Goal: Feedback & Contribution: Leave review/rating

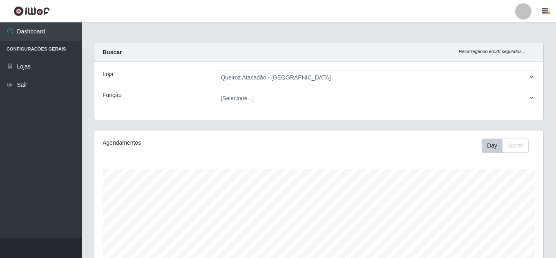
select select "225"
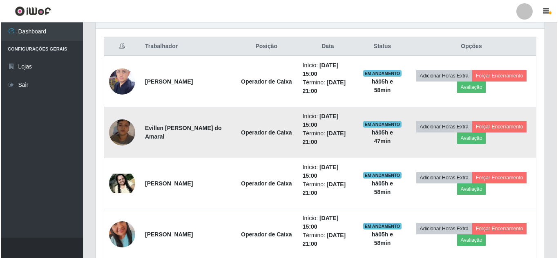
scroll to position [383, 0]
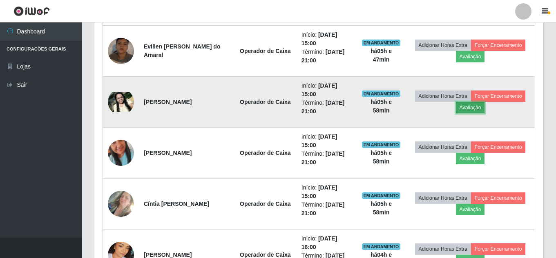
click at [466, 107] on button "Avaliação" at bounding box center [470, 107] width 29 height 11
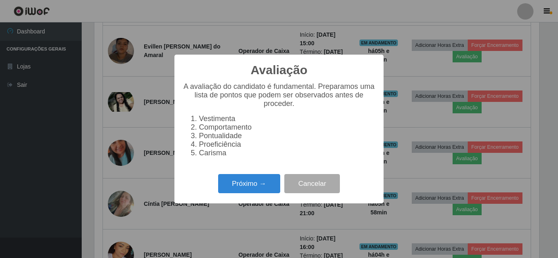
scroll to position [169, 445]
click at [238, 191] on button "Próximo →" at bounding box center [249, 183] width 62 height 19
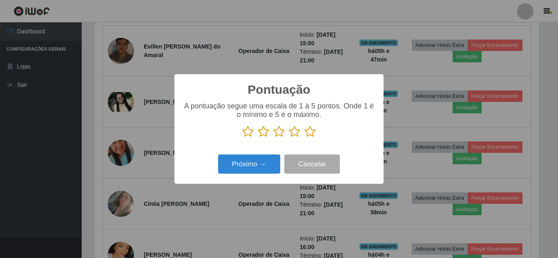
scroll to position [408181, 407906]
click at [305, 134] on icon at bounding box center [309, 132] width 11 height 12
click at [304, 138] on input "radio" at bounding box center [304, 138] width 0 height 0
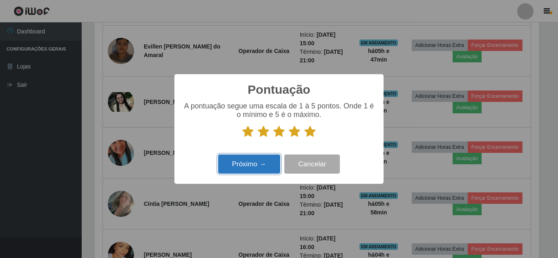
click at [258, 160] on button "Próximo →" at bounding box center [249, 164] width 62 height 19
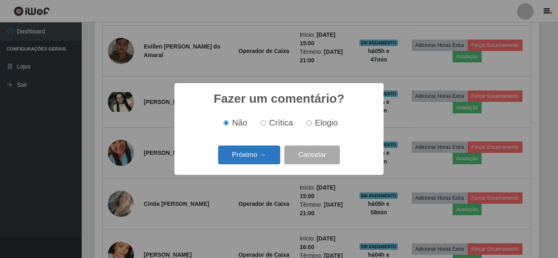
click at [263, 156] on button "Próximo →" at bounding box center [249, 155] width 62 height 19
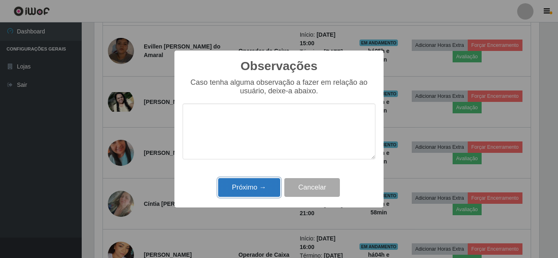
click at [263, 180] on button "Próximo →" at bounding box center [249, 187] width 62 height 19
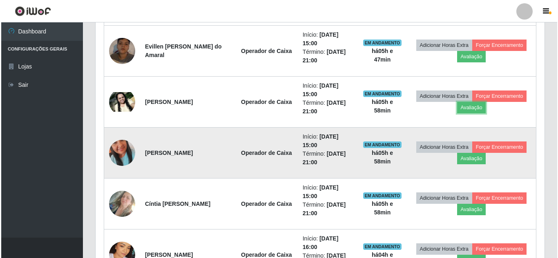
scroll to position [169, 449]
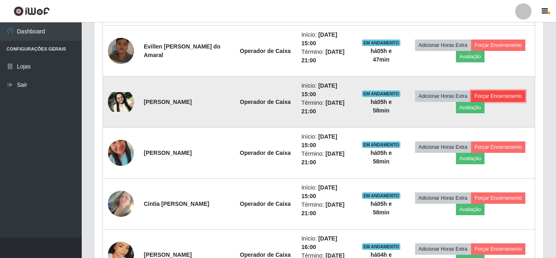
click at [501, 99] on button "Forçar Encerramento" at bounding box center [498, 96] width 55 height 11
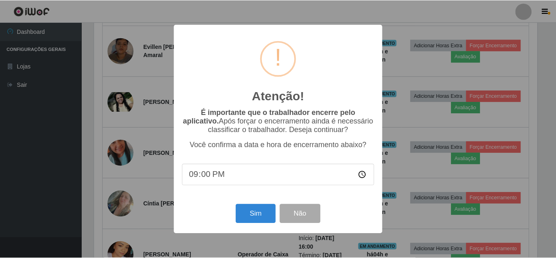
scroll to position [169, 445]
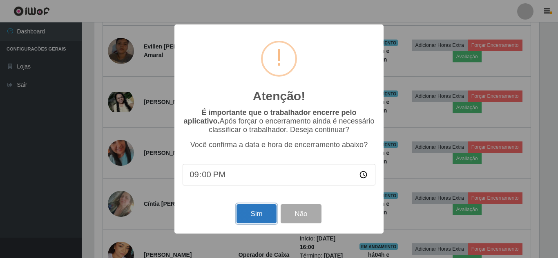
click at [262, 214] on button "Sim" at bounding box center [256, 214] width 40 height 19
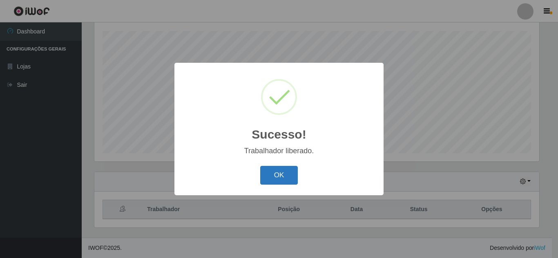
click at [280, 174] on button "OK" at bounding box center [279, 175] width 38 height 19
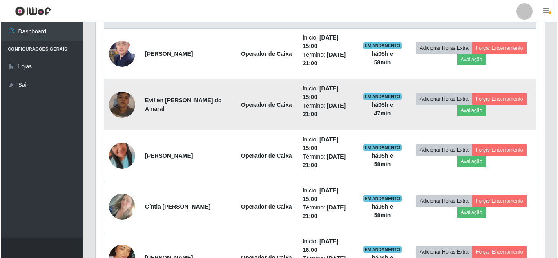
scroll to position [383, 0]
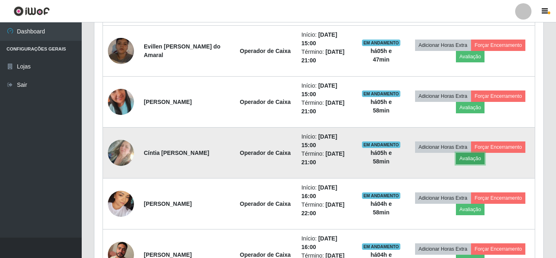
click at [466, 158] on button "Avaliação" at bounding box center [470, 158] width 29 height 11
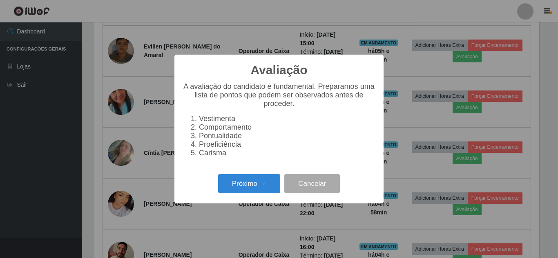
scroll to position [169, 445]
click at [253, 186] on button "Próximo →" at bounding box center [249, 183] width 62 height 19
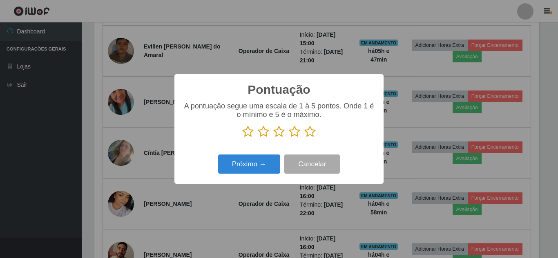
click at [305, 132] on icon at bounding box center [309, 132] width 11 height 12
click at [304, 138] on input "radio" at bounding box center [304, 138] width 0 height 0
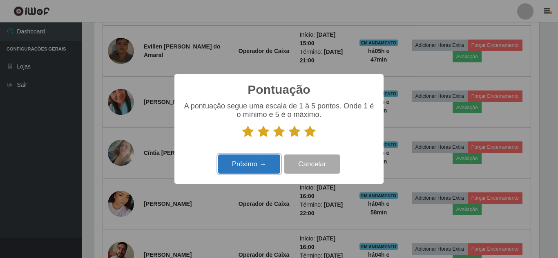
click at [261, 160] on button "Próximo →" at bounding box center [249, 164] width 62 height 19
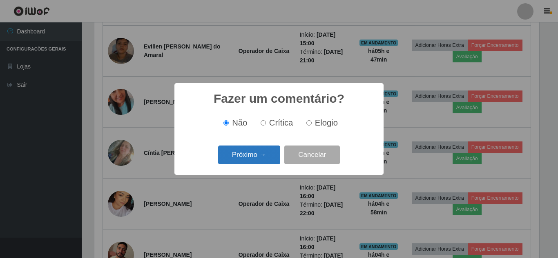
click at [266, 150] on button "Próximo →" at bounding box center [249, 155] width 62 height 19
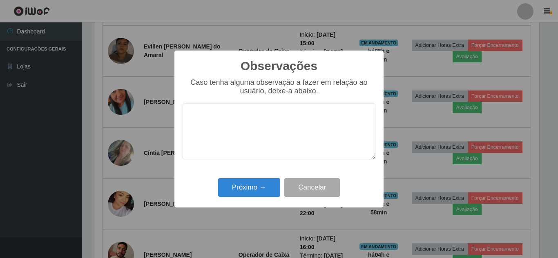
click at [272, 178] on div "Próximo → Cancelar" at bounding box center [279, 187] width 193 height 23
click at [264, 185] on button "Próximo →" at bounding box center [249, 187] width 62 height 19
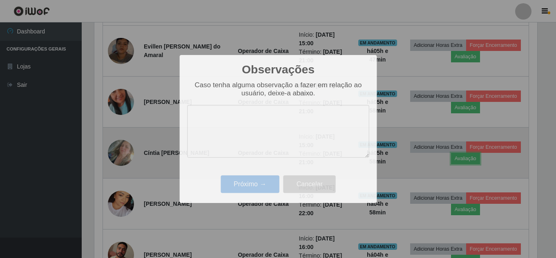
scroll to position [169, 449]
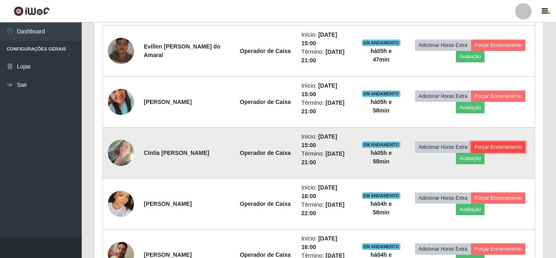
click at [502, 148] on button "Forçar Encerramento" at bounding box center [498, 147] width 55 height 11
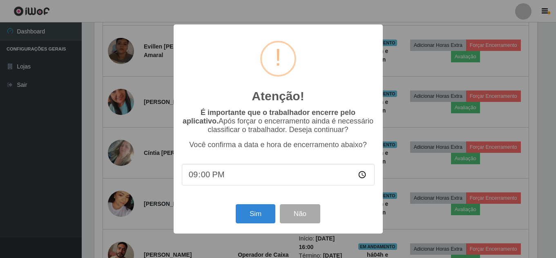
scroll to position [169, 445]
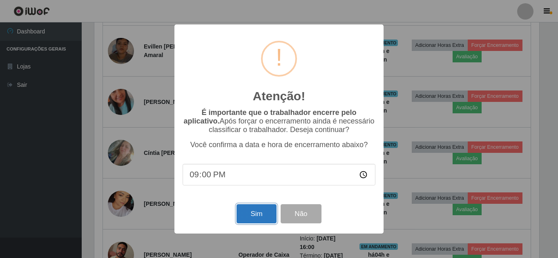
click at [252, 214] on button "Sim" at bounding box center [256, 214] width 40 height 19
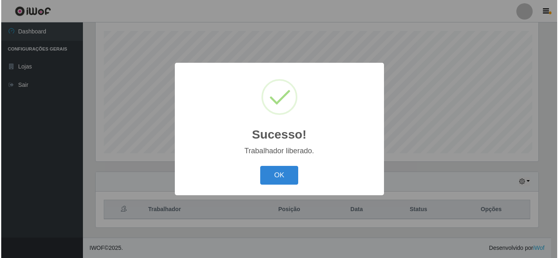
scroll to position [0, 0]
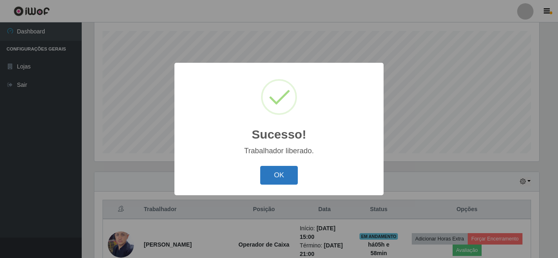
click at [279, 175] on button "OK" at bounding box center [279, 175] width 38 height 19
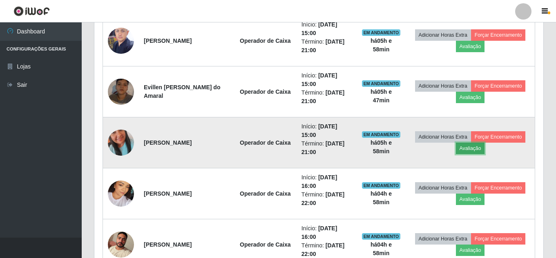
click at [485, 151] on button "Avaliação" at bounding box center [470, 148] width 29 height 11
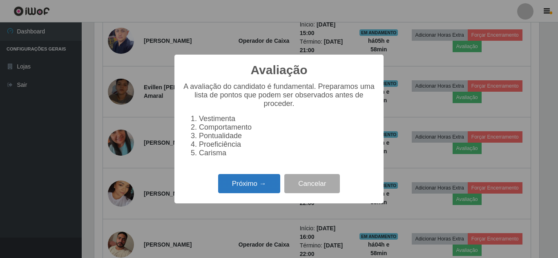
click at [252, 193] on button "Próximo →" at bounding box center [249, 183] width 62 height 19
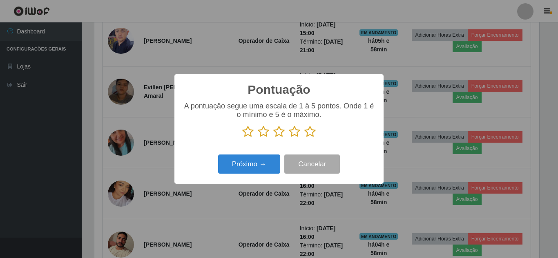
click at [307, 136] on icon at bounding box center [309, 132] width 11 height 12
click at [304, 138] on input "radio" at bounding box center [304, 138] width 0 height 0
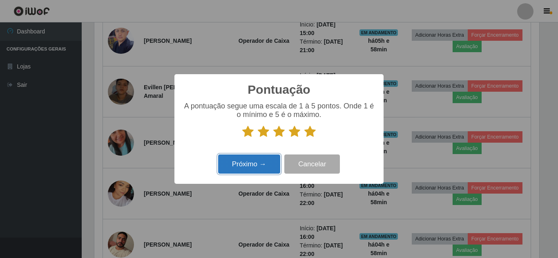
click at [267, 165] on button "Próximo →" at bounding box center [249, 164] width 62 height 19
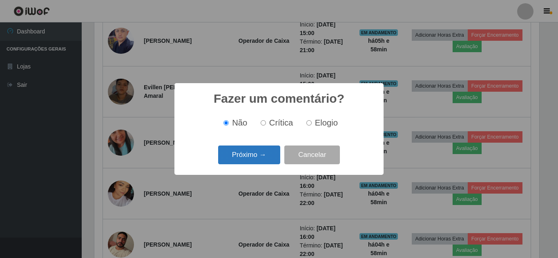
click at [268, 155] on button "Próximo →" at bounding box center [249, 155] width 62 height 19
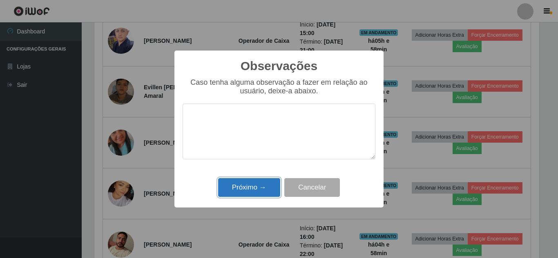
click at [267, 180] on button "Próximo →" at bounding box center [249, 187] width 62 height 19
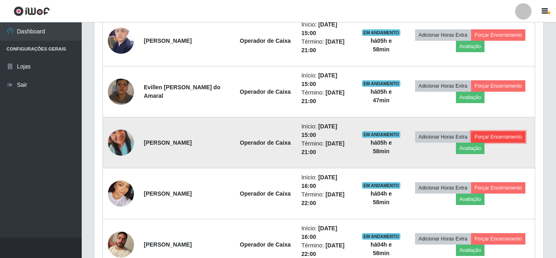
click at [509, 135] on button "Forçar Encerramento" at bounding box center [498, 136] width 55 height 11
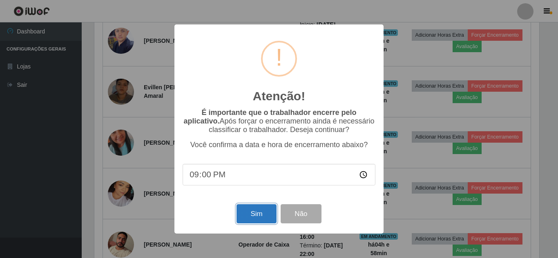
click at [261, 207] on button "Sim" at bounding box center [256, 214] width 40 height 19
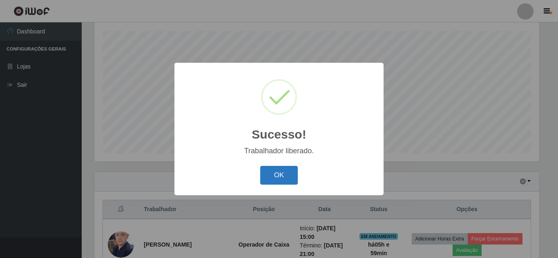
click at [268, 178] on button "OK" at bounding box center [279, 175] width 38 height 19
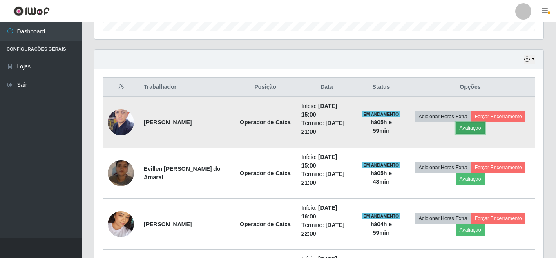
click at [470, 129] on button "Avaliação" at bounding box center [470, 128] width 29 height 11
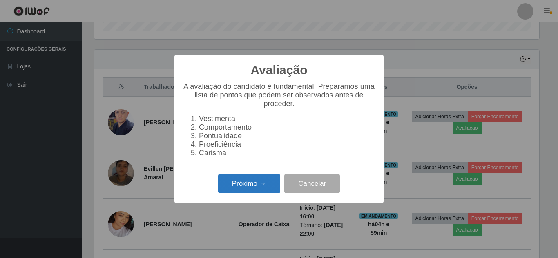
click at [246, 191] on button "Próximo →" at bounding box center [249, 183] width 62 height 19
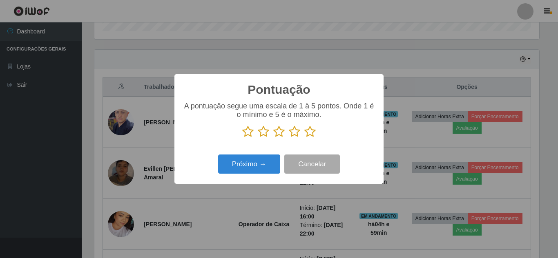
click at [317, 132] on p at bounding box center [279, 132] width 193 height 12
drag, startPoint x: 308, startPoint y: 134, endPoint x: 273, endPoint y: 152, distance: 39.6
click at [308, 134] on icon at bounding box center [309, 132] width 11 height 12
click at [304, 138] on input "radio" at bounding box center [304, 138] width 0 height 0
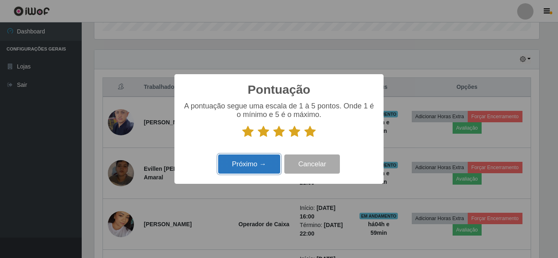
click at [262, 163] on button "Próximo →" at bounding box center [249, 164] width 62 height 19
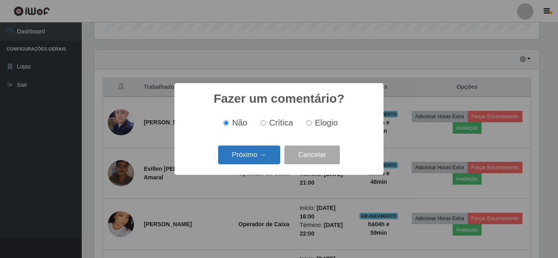
click at [272, 156] on button "Próximo →" at bounding box center [249, 155] width 62 height 19
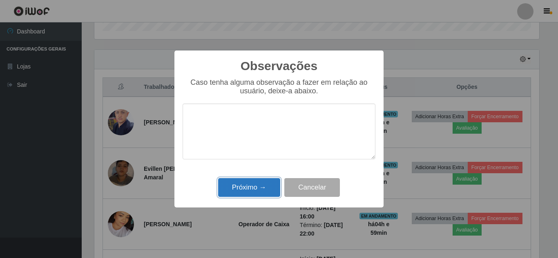
click at [257, 192] on button "Próximo →" at bounding box center [249, 187] width 62 height 19
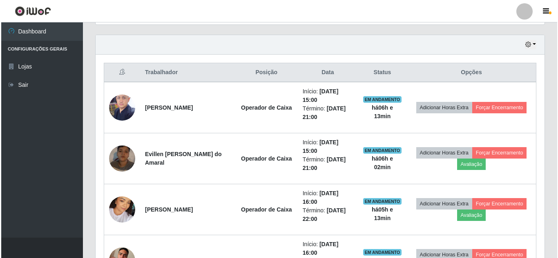
scroll to position [261, 0]
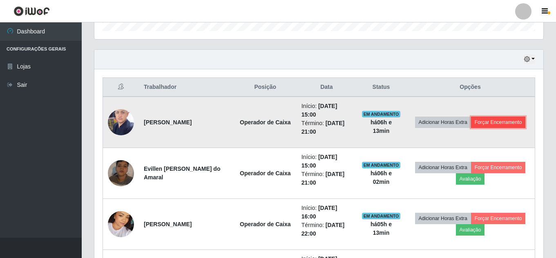
click at [490, 126] on button "Forçar Encerramento" at bounding box center [498, 122] width 55 height 11
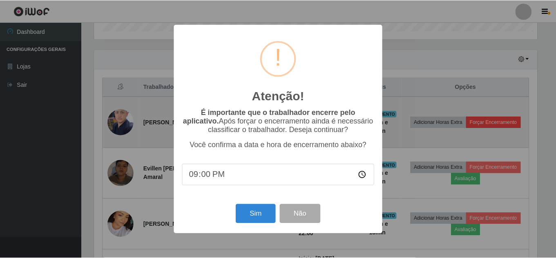
scroll to position [169, 445]
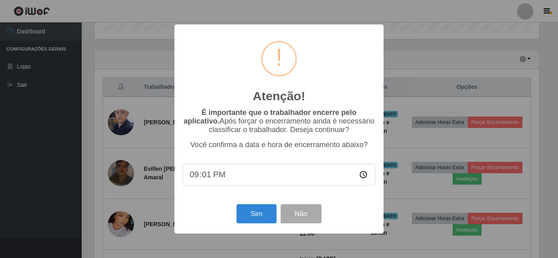
type input "21:13"
click at [260, 221] on button "Sim" at bounding box center [256, 214] width 40 height 19
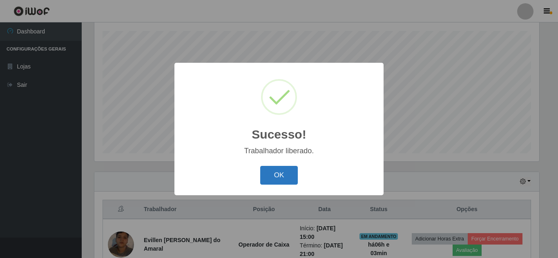
click at [276, 181] on button "OK" at bounding box center [279, 175] width 38 height 19
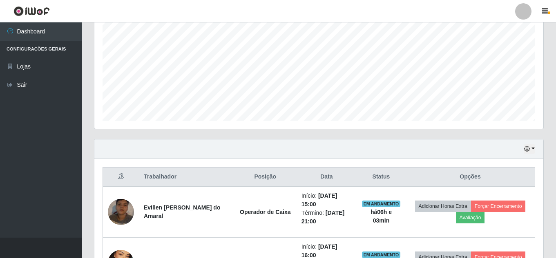
scroll to position [261, 0]
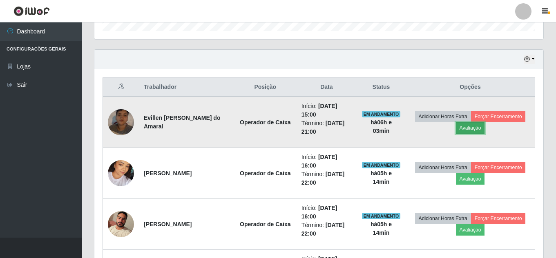
click at [465, 126] on button "Avaliação" at bounding box center [470, 128] width 29 height 11
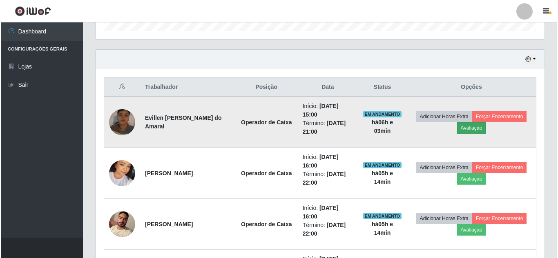
scroll to position [169, 445]
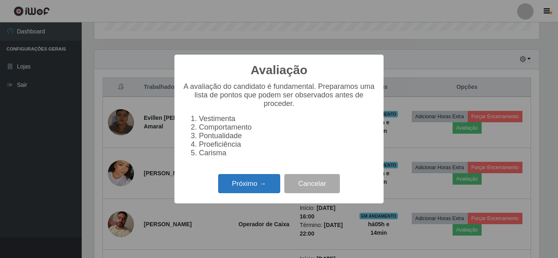
click at [263, 194] on button "Próximo →" at bounding box center [249, 183] width 62 height 19
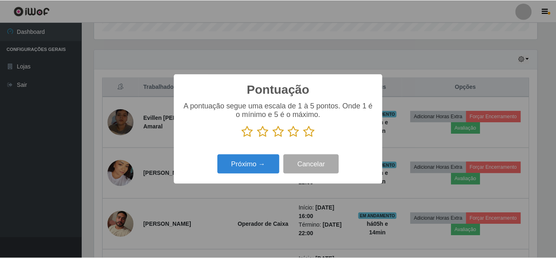
scroll to position [408181, 407906]
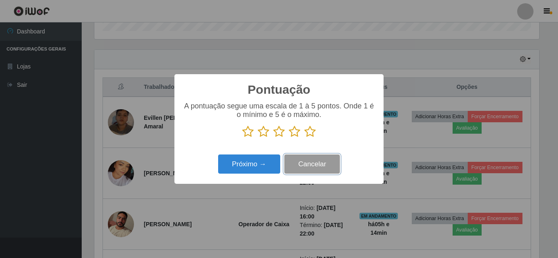
click at [318, 160] on button "Cancelar" at bounding box center [312, 164] width 56 height 19
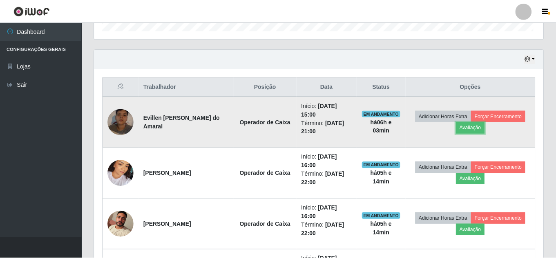
scroll to position [169, 449]
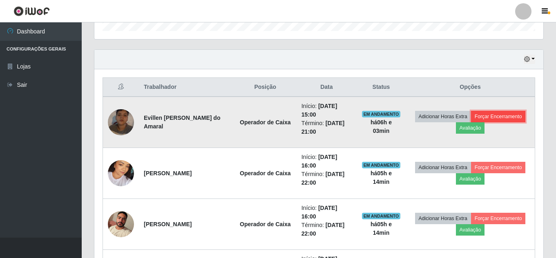
click at [497, 113] on button "Forçar Encerramento" at bounding box center [498, 116] width 55 height 11
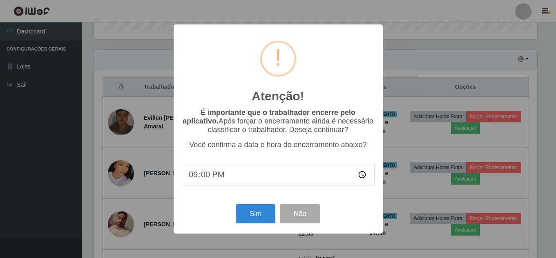
scroll to position [169, 445]
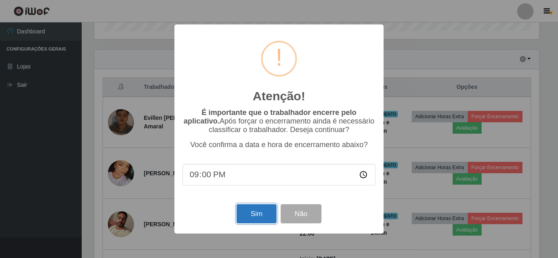
click at [265, 207] on button "Sim" at bounding box center [256, 214] width 40 height 19
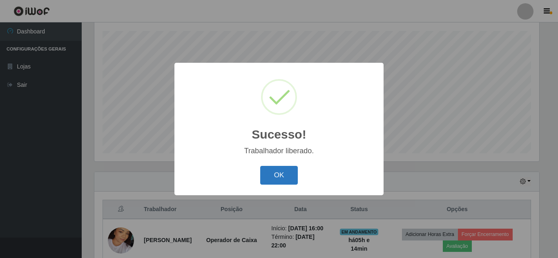
click at [267, 176] on button "OK" at bounding box center [279, 175] width 38 height 19
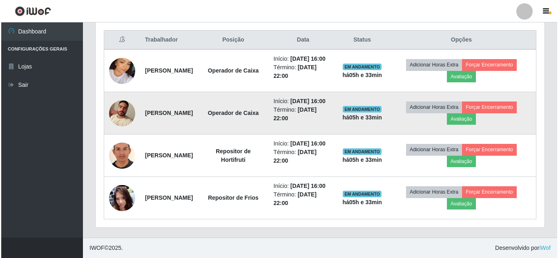
scroll to position [261, 0]
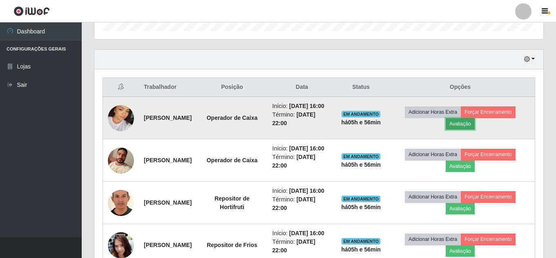
click at [467, 130] on button "Avaliação" at bounding box center [460, 123] width 29 height 11
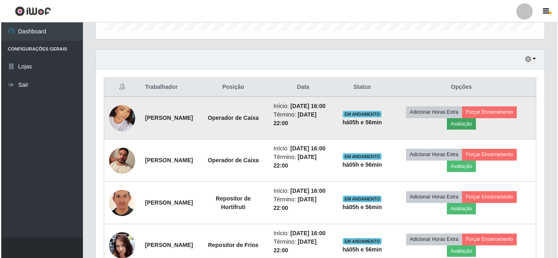
scroll to position [169, 445]
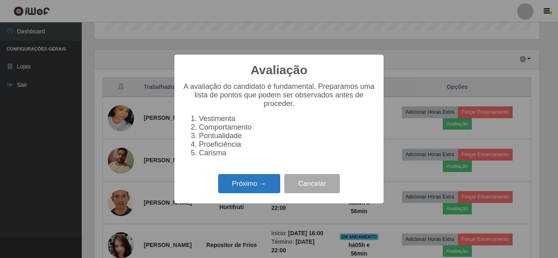
click at [267, 189] on button "Próximo →" at bounding box center [249, 183] width 62 height 19
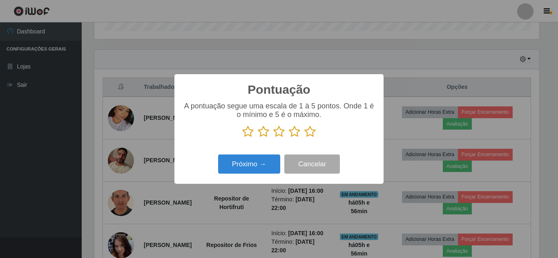
click at [309, 133] on icon at bounding box center [309, 132] width 11 height 12
click at [304, 138] on input "radio" at bounding box center [304, 138] width 0 height 0
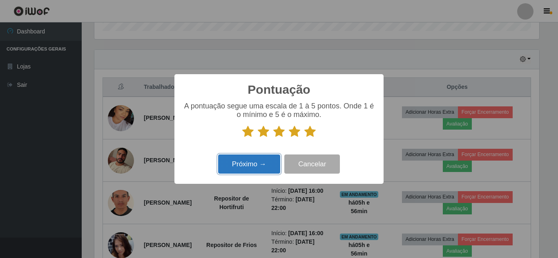
click at [255, 169] on button "Próximo →" at bounding box center [249, 164] width 62 height 19
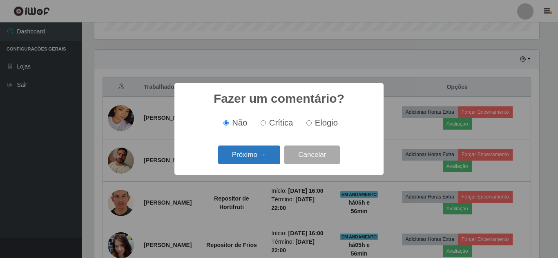
click at [261, 162] on button "Próximo →" at bounding box center [249, 155] width 62 height 19
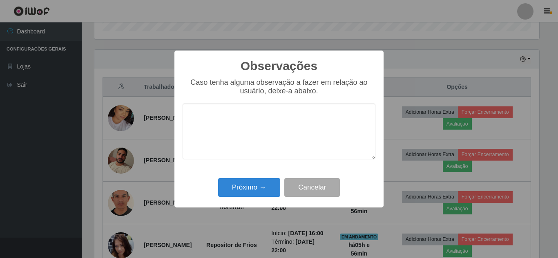
click at [260, 178] on div "Próximo → Cancelar" at bounding box center [279, 187] width 193 height 23
click at [252, 190] on button "Próximo →" at bounding box center [249, 187] width 62 height 19
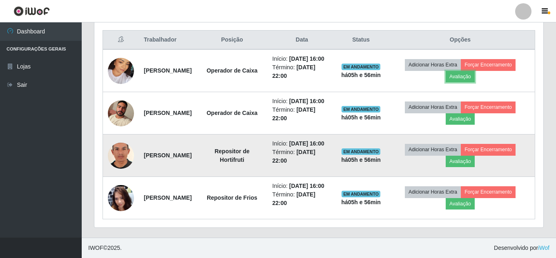
scroll to position [343, 0]
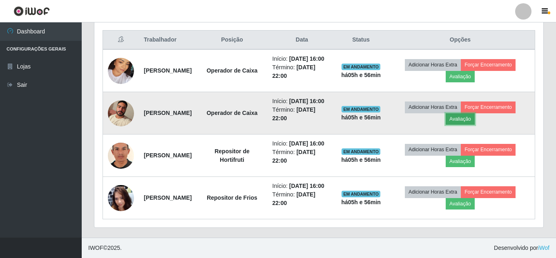
click at [475, 114] on button "Avaliação" at bounding box center [460, 119] width 29 height 11
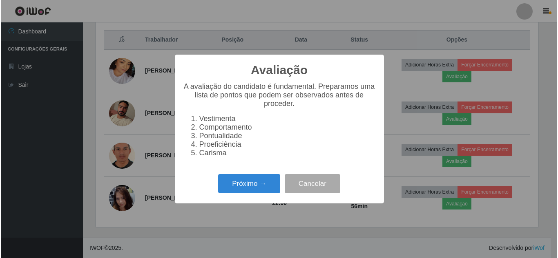
scroll to position [169, 445]
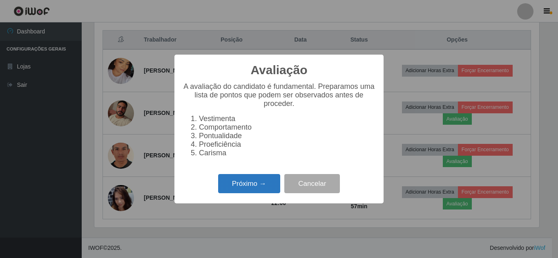
click at [238, 191] on button "Próximo →" at bounding box center [249, 183] width 62 height 19
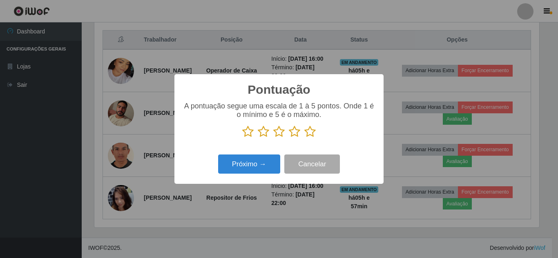
scroll to position [408181, 407906]
click at [316, 131] on p at bounding box center [279, 132] width 193 height 12
click at [310, 131] on icon at bounding box center [309, 132] width 11 height 12
click at [304, 138] on input "radio" at bounding box center [304, 138] width 0 height 0
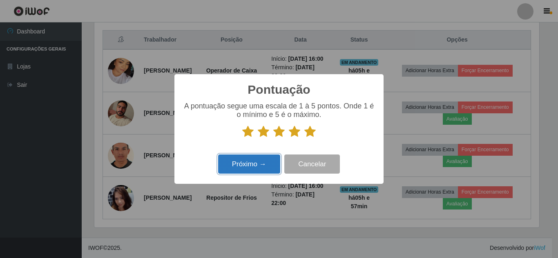
click at [258, 166] on button "Próximo →" at bounding box center [249, 164] width 62 height 19
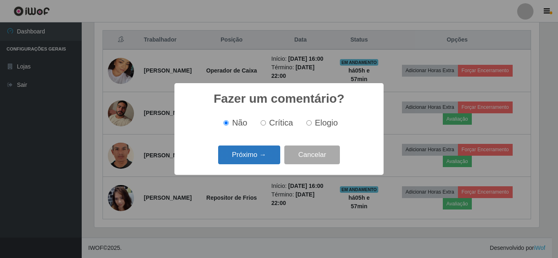
click at [269, 159] on button "Próximo →" at bounding box center [249, 155] width 62 height 19
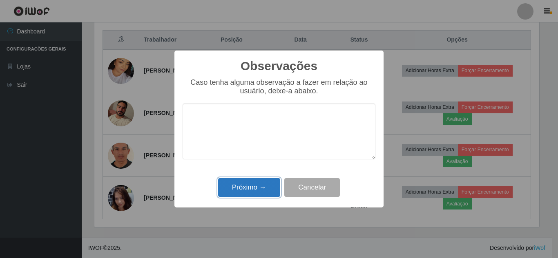
click at [255, 185] on button "Próximo →" at bounding box center [249, 187] width 62 height 19
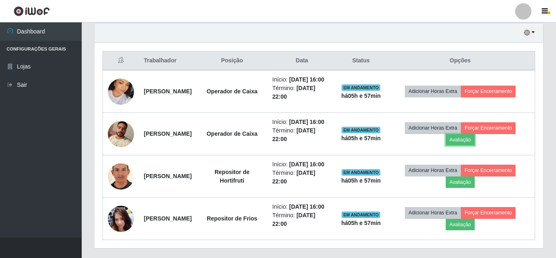
scroll to position [220, 0]
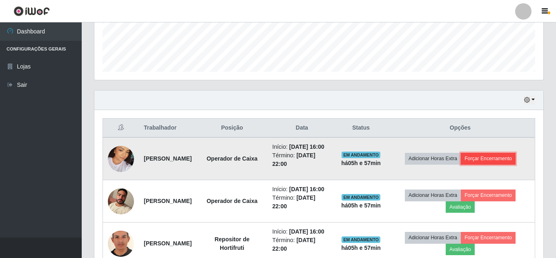
click at [507, 161] on button "Forçar Encerramento" at bounding box center [488, 158] width 55 height 11
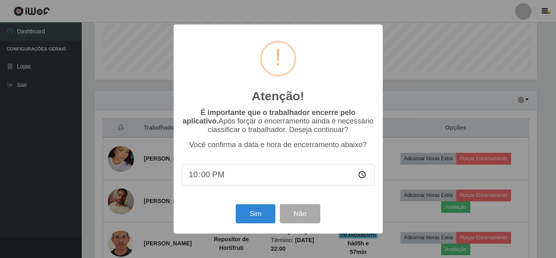
scroll to position [169, 445]
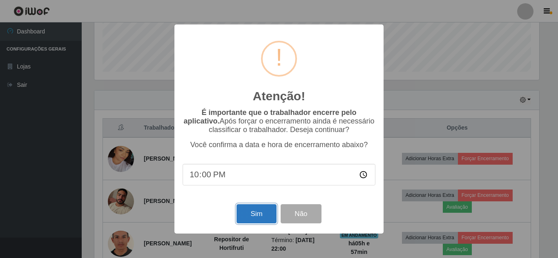
click at [246, 214] on button "Sim" at bounding box center [256, 214] width 40 height 19
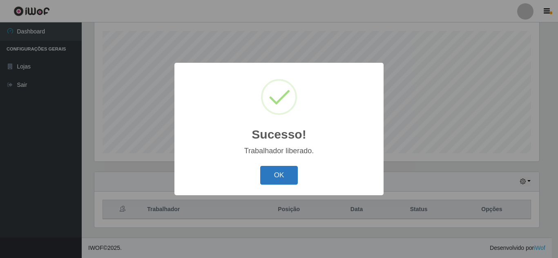
click at [274, 177] on button "OK" at bounding box center [279, 175] width 38 height 19
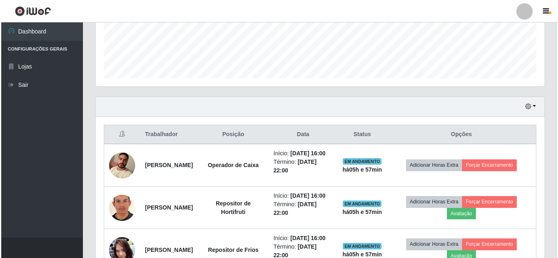
scroll to position [292, 0]
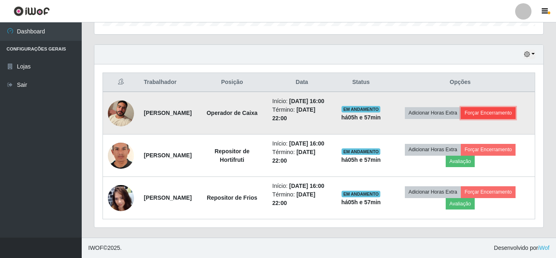
click at [488, 107] on button "Forçar Encerramento" at bounding box center [488, 112] width 55 height 11
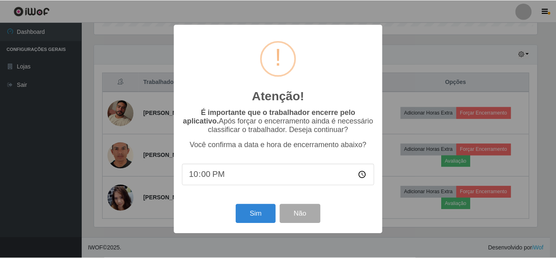
scroll to position [169, 445]
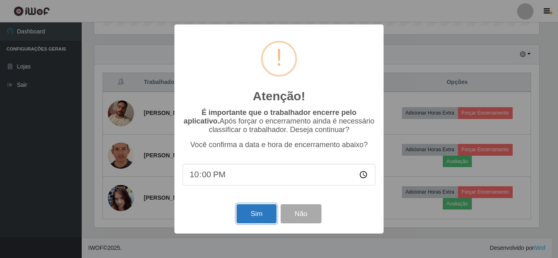
click at [257, 209] on button "Sim" at bounding box center [256, 214] width 40 height 19
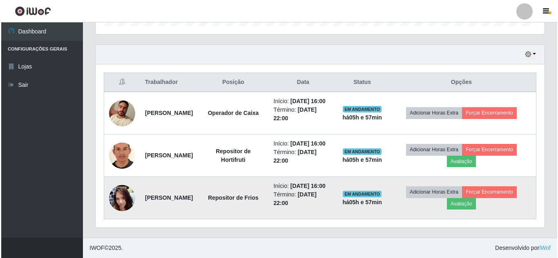
scroll to position [138, 0]
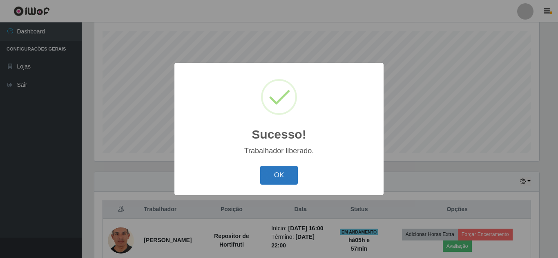
click at [288, 175] on button "OK" at bounding box center [279, 175] width 38 height 19
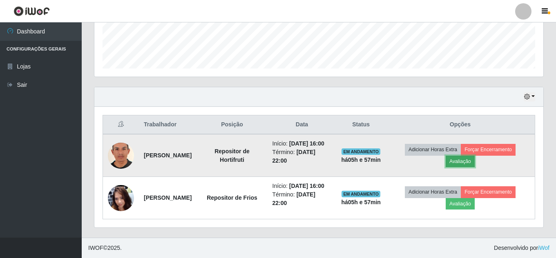
click at [475, 156] on button "Avaliação" at bounding box center [460, 161] width 29 height 11
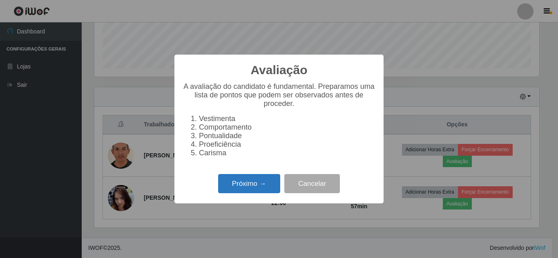
click at [256, 193] on button "Próximo →" at bounding box center [249, 183] width 62 height 19
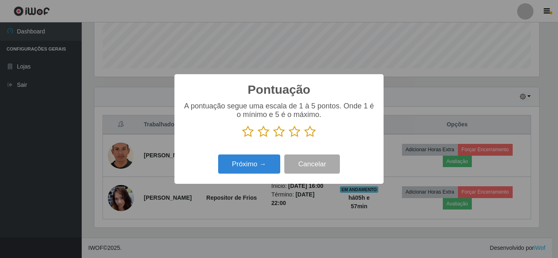
click at [311, 132] on icon at bounding box center [309, 132] width 11 height 12
click at [304, 138] on input "radio" at bounding box center [304, 138] width 0 height 0
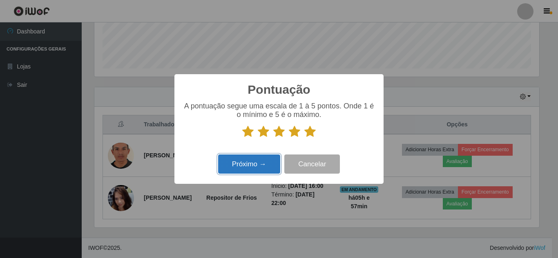
click at [269, 157] on button "Próximo →" at bounding box center [249, 164] width 62 height 19
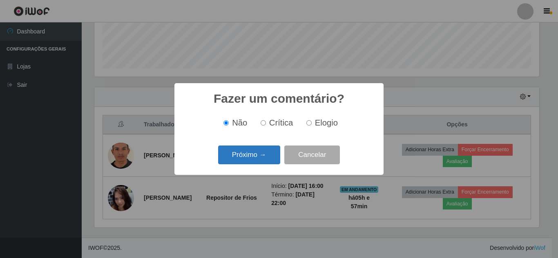
click at [264, 154] on button "Próximo →" at bounding box center [249, 155] width 62 height 19
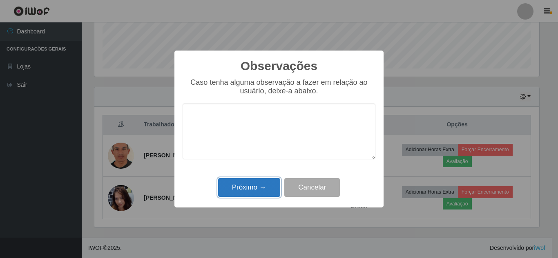
drag, startPoint x: 241, startPoint y: 191, endPoint x: 245, endPoint y: 196, distance: 7.3
click at [243, 196] on button "Próximo →" at bounding box center [249, 187] width 62 height 19
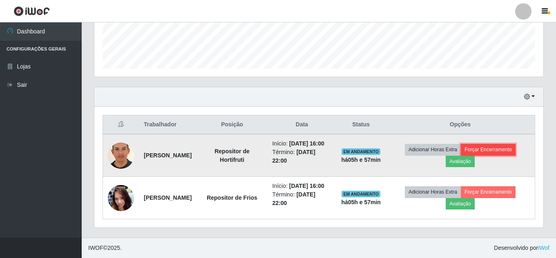
click at [492, 144] on button "Forçar Encerramento" at bounding box center [488, 149] width 55 height 11
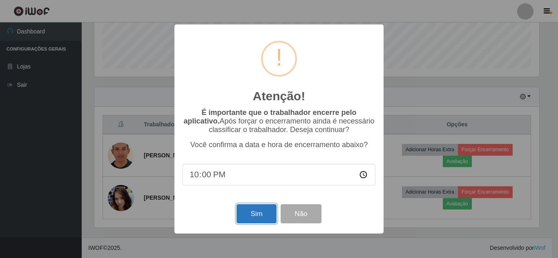
click at [271, 215] on button "Sim" at bounding box center [256, 214] width 40 height 19
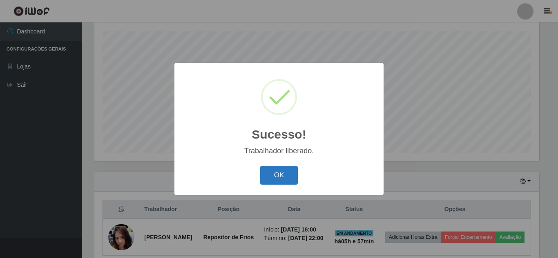
click at [269, 182] on button "OK" at bounding box center [279, 175] width 38 height 19
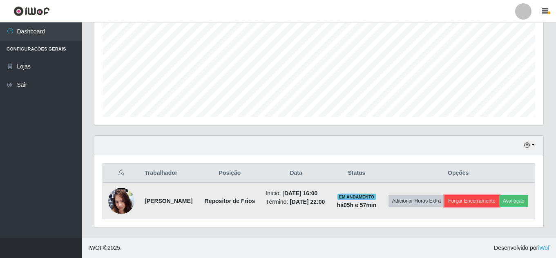
click at [479, 196] on button "Forçar Encerramento" at bounding box center [471, 201] width 55 height 11
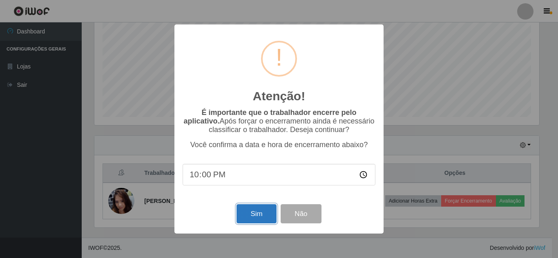
click at [254, 217] on button "Sim" at bounding box center [256, 214] width 40 height 19
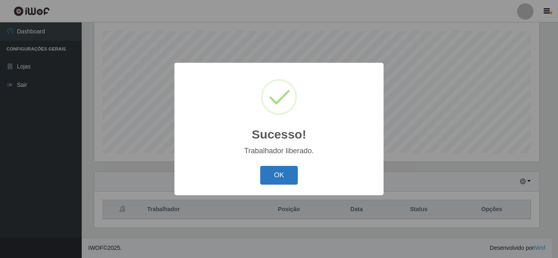
click at [267, 180] on button "OK" at bounding box center [279, 175] width 38 height 19
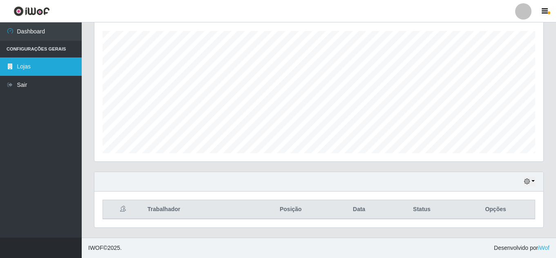
click at [32, 68] on link "Lojas" at bounding box center [41, 67] width 82 height 18
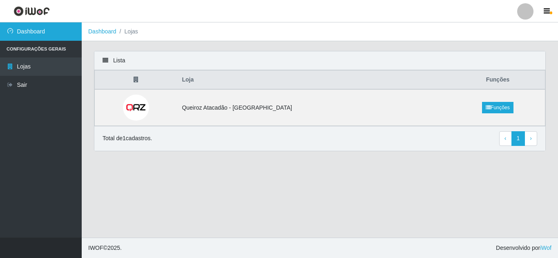
click at [29, 31] on link "Dashboard" at bounding box center [41, 31] width 82 height 18
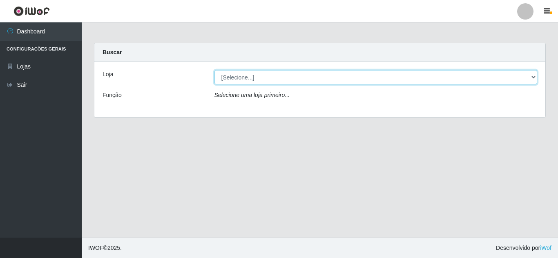
click at [378, 78] on select "[Selecione...] Queiroz Atacadão - [GEOGRAPHIC_DATA]" at bounding box center [375, 77] width 323 height 14
select select "225"
click at [214, 70] on select "[Selecione...] Queiroz Atacadão - [GEOGRAPHIC_DATA]" at bounding box center [375, 77] width 323 height 14
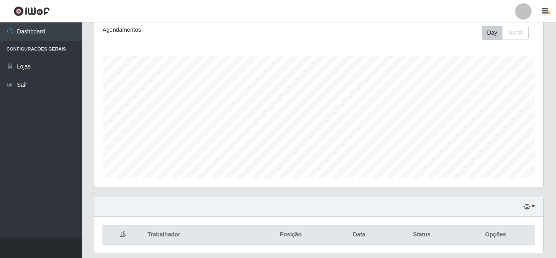
scroll to position [138, 0]
